Goal: Task Accomplishment & Management: Complete application form

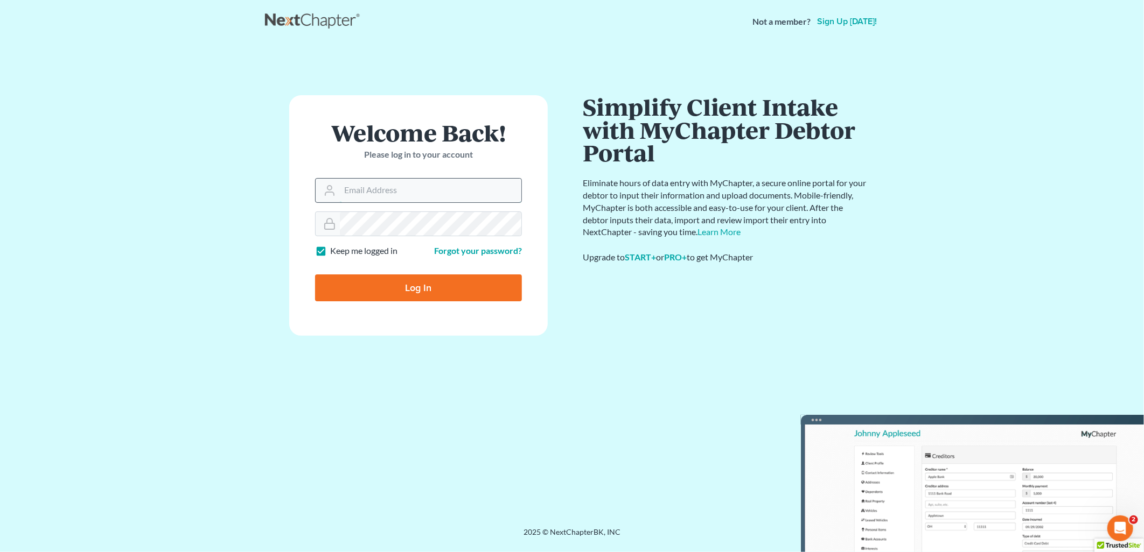
click at [415, 190] on input "Email Address" at bounding box center [430, 191] width 181 height 24
type input "[EMAIL_ADDRESS][DOMAIN_NAME]"
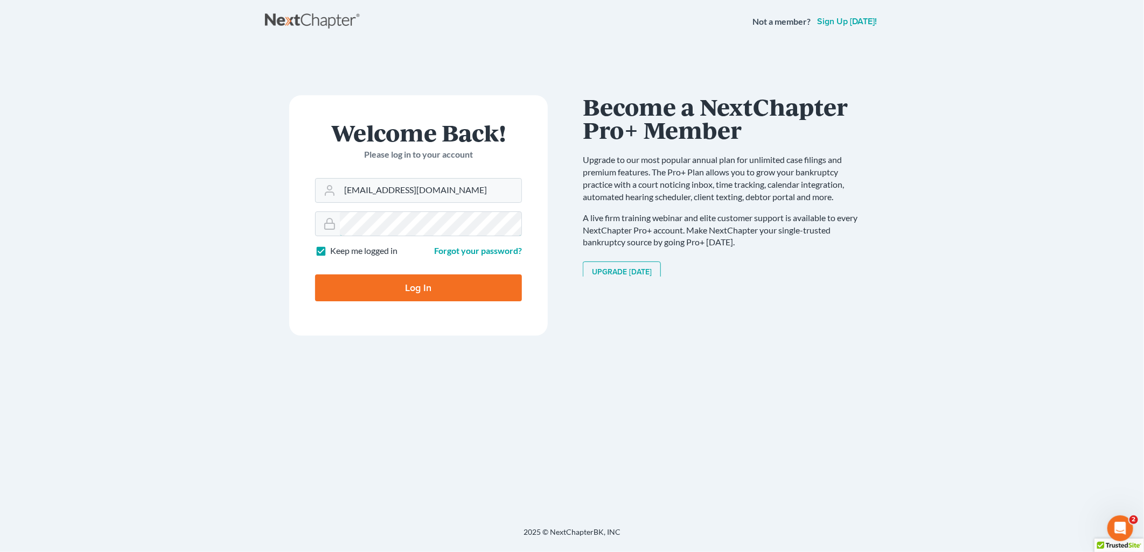
click at [315, 275] on input "Log In" at bounding box center [418, 288] width 207 height 27
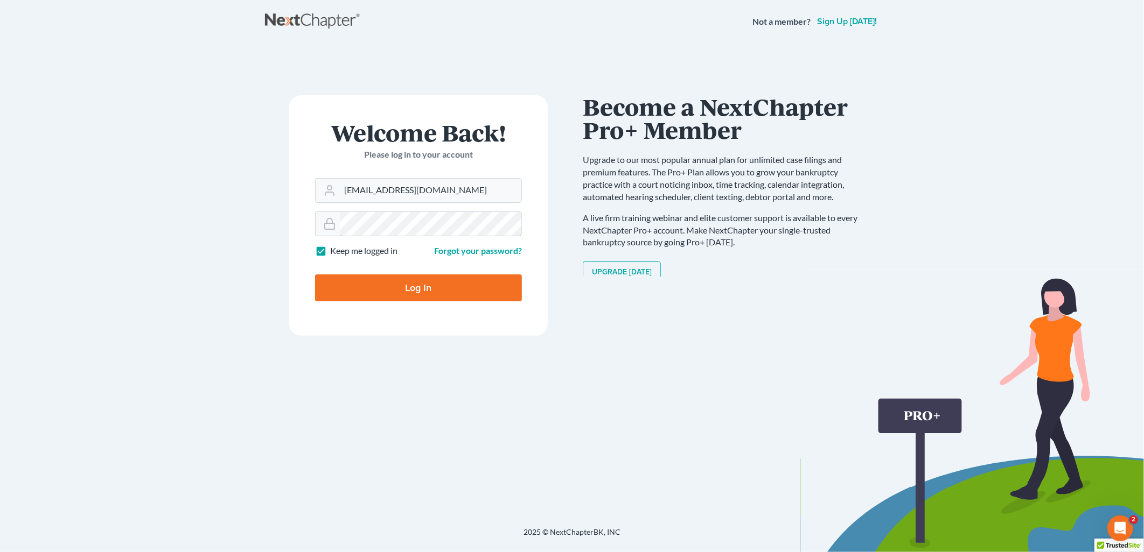
type input "Thinking..."
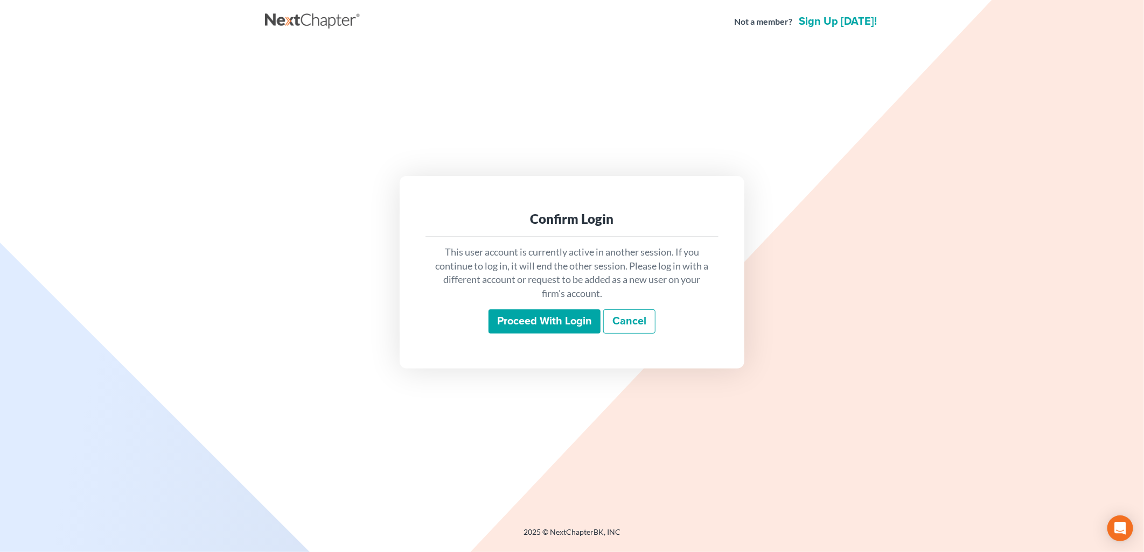
click at [568, 321] on input "Proceed with login" at bounding box center [544, 322] width 112 height 25
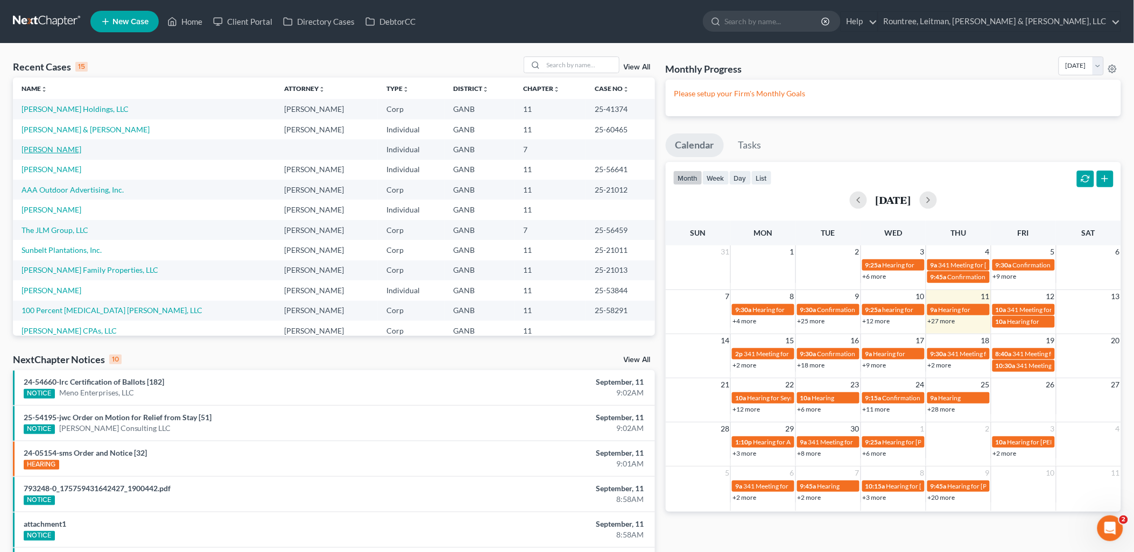
click at [40, 151] on link "Austin, Rick" at bounding box center [52, 149] width 60 height 9
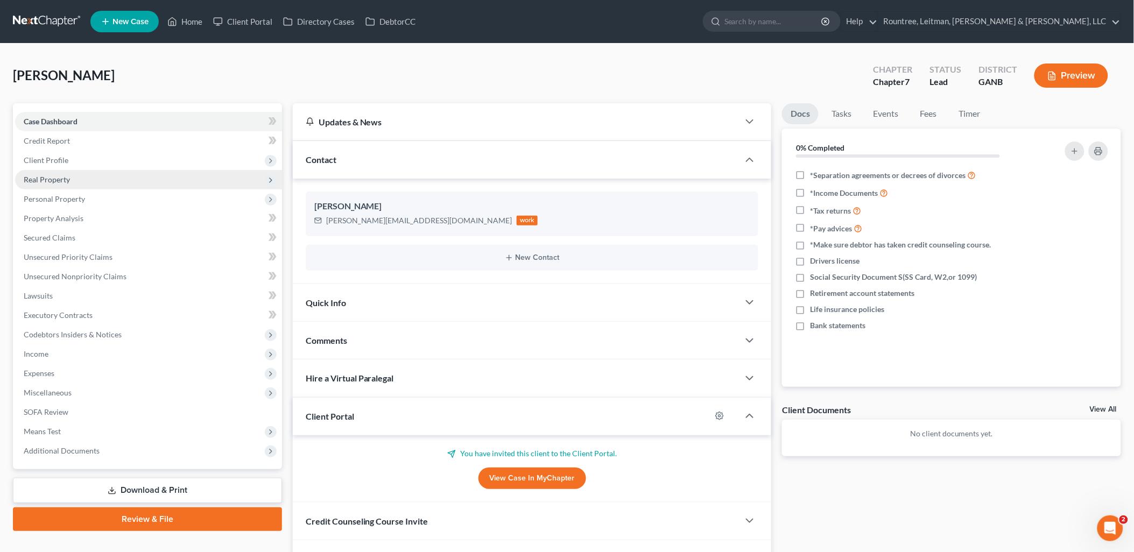
click at [134, 170] on span "Real Property" at bounding box center [148, 179] width 267 height 19
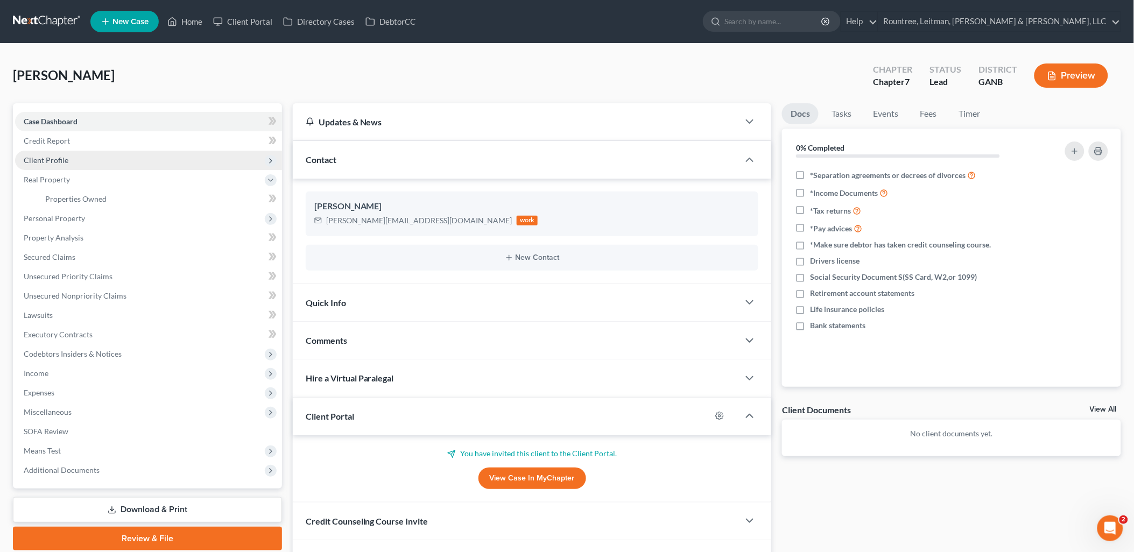
click at [128, 155] on span "Client Profile" at bounding box center [148, 160] width 267 height 19
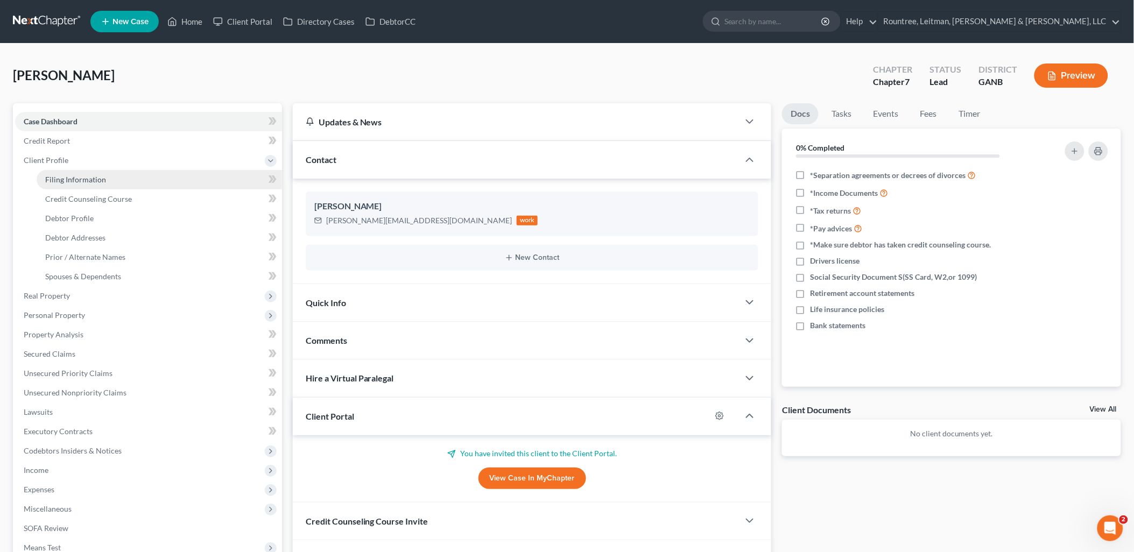
click at [122, 181] on link "Filing Information" at bounding box center [160, 179] width 246 height 19
select select "1"
select select "0"
select select "10"
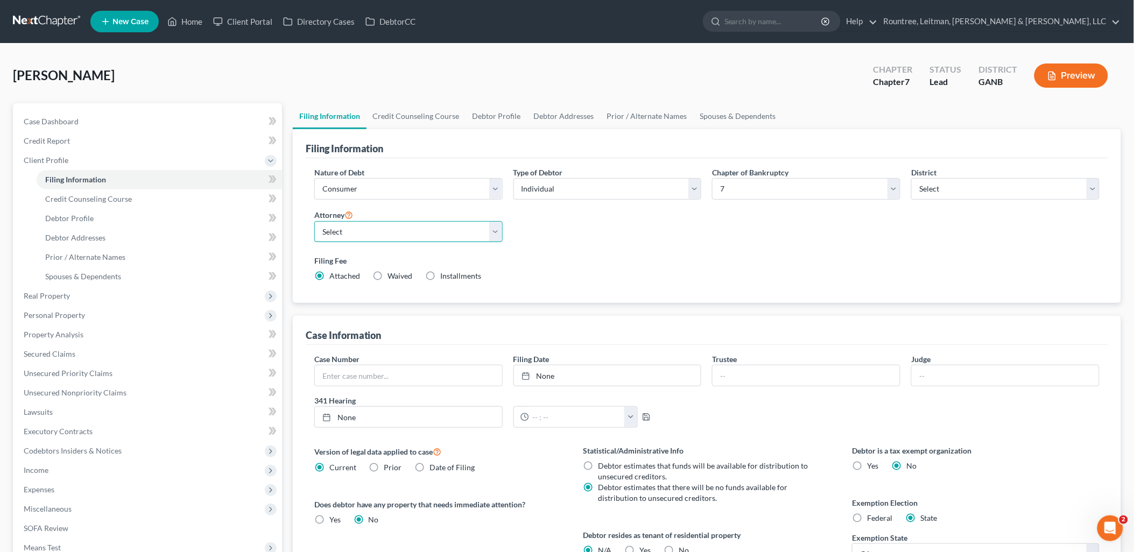
click at [353, 234] on select "Select Will Geer - GANB Will Geer - GAMB Will Geer - GASB William Rountree - GA…" at bounding box center [408, 232] width 188 height 22
select select "3"
click at [314, 221] on select "Select Will Geer - GANB Will Geer - GAMB Will Geer - GASB William Rountree - GA…" at bounding box center [408, 232] width 188 height 22
